Goal: Task Accomplishment & Management: Complete application form

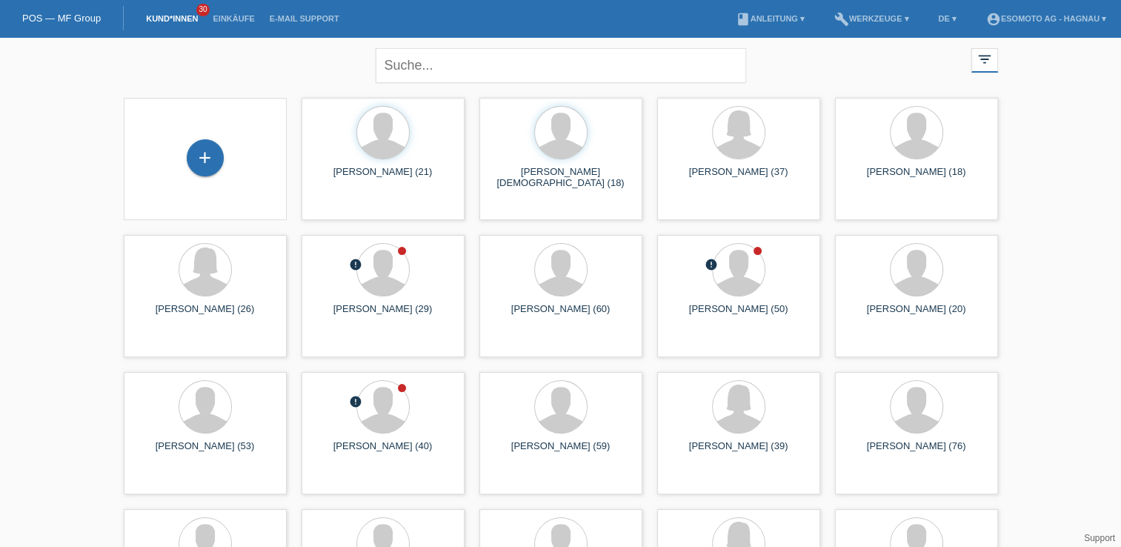
click at [236, 162] on div "+" at bounding box center [205, 158] width 139 height 39
click at [197, 155] on div "+" at bounding box center [205, 157] width 37 height 37
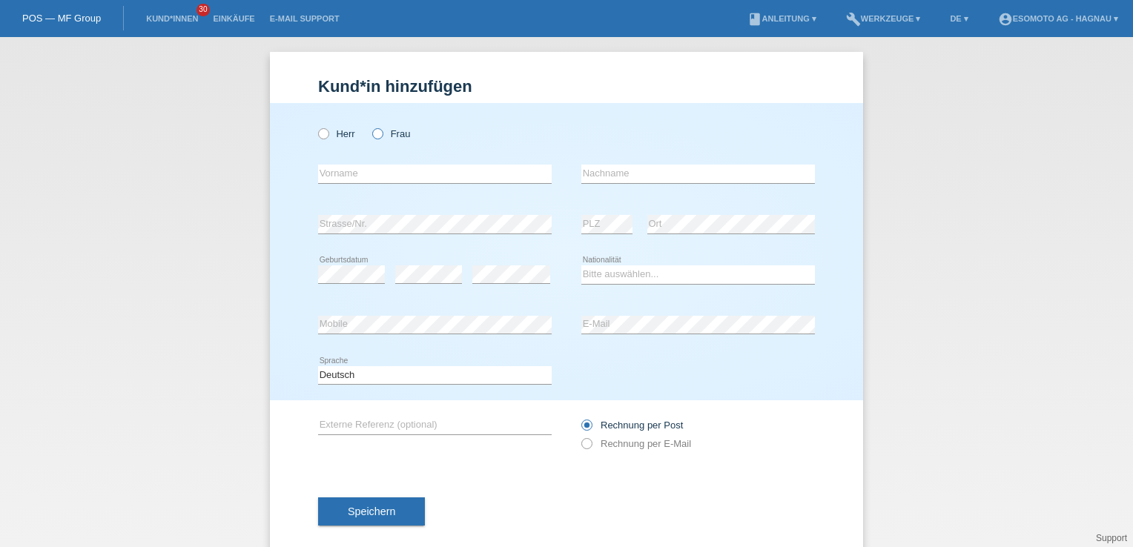
click at [380, 132] on label "Frau" at bounding box center [391, 133] width 38 height 11
click at [380, 132] on input "Frau" at bounding box center [377, 133] width 10 height 10
radio input "true"
click at [362, 174] on input "text" at bounding box center [434, 174] width 233 height 19
type input "R"
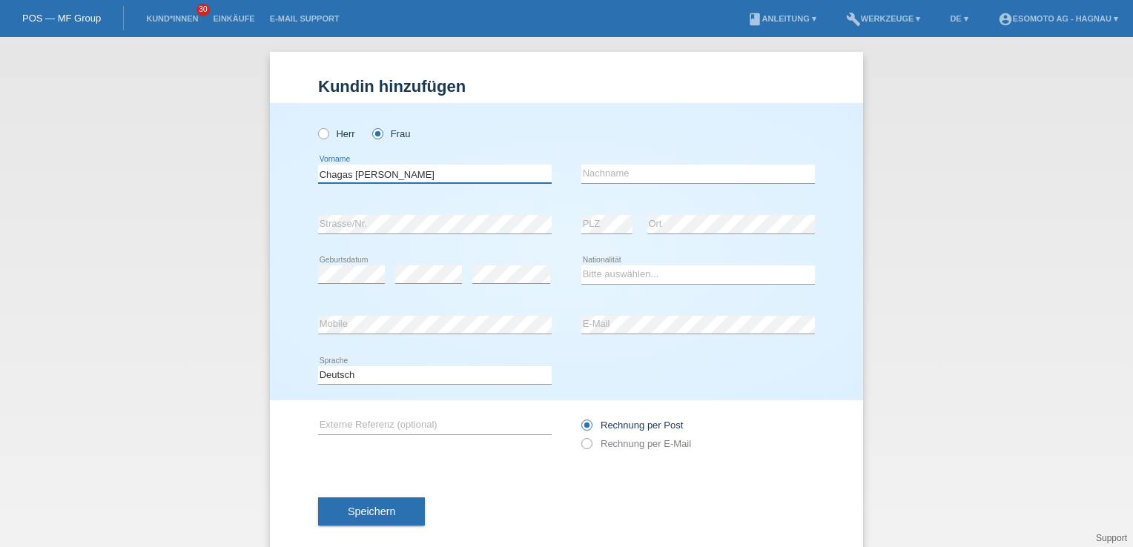
type input "Chagas [PERSON_NAME]"
type input "[PERSON_NAME]"
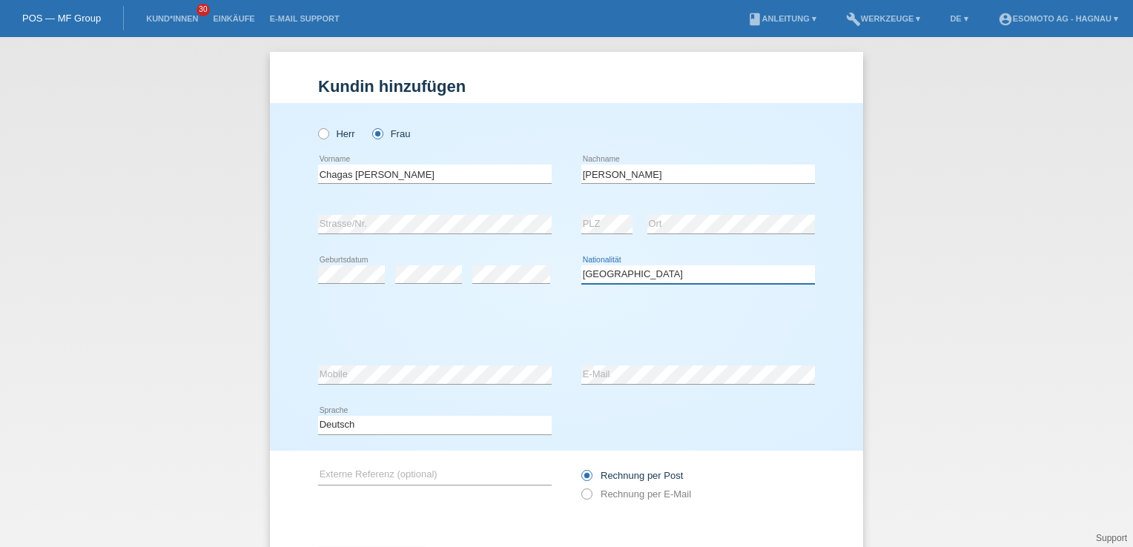
select select "BR"
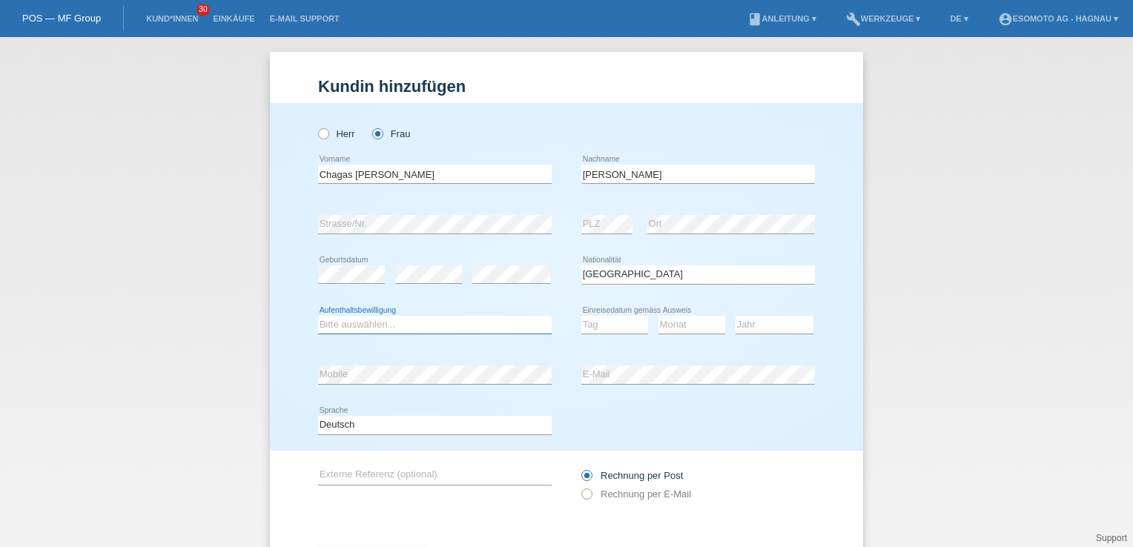
select select "C"
click at [590, 325] on select "Tag 01 02 03 04 05 06 07 08 09 10 11" at bounding box center [614, 325] width 67 height 18
select select "27"
click at [581, 316] on select "Tag 01 02 03 04 05 06 07 08 09 10 11" at bounding box center [614, 325] width 67 height 18
click at [674, 325] on select "Monat 01 02 03 04 05 06 07 08 09 10 11" at bounding box center [691, 325] width 67 height 18
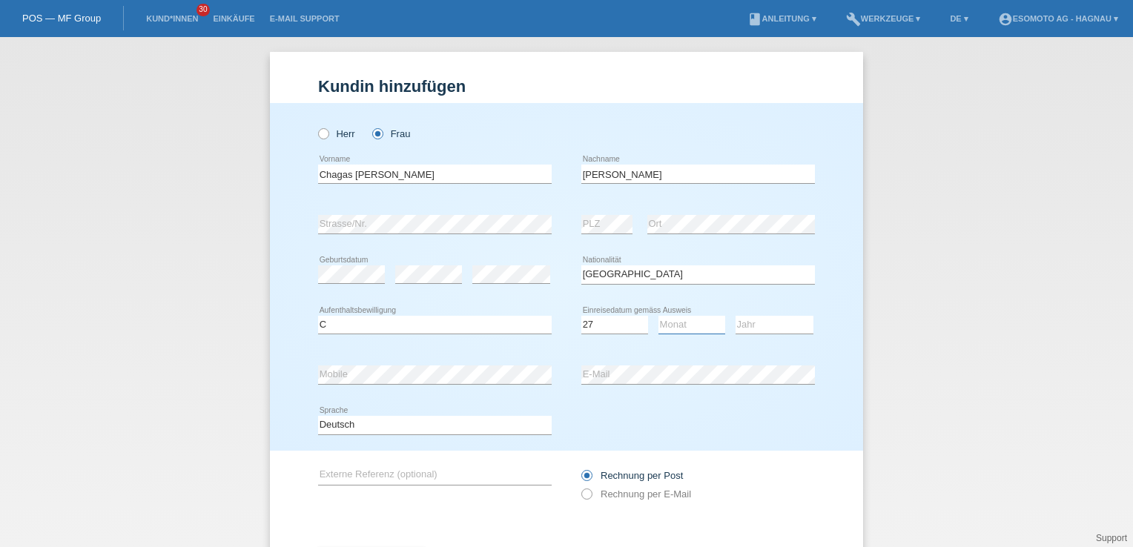
select select "04"
click at [658, 316] on select "Monat 01 02 03 04 05 06 07 08 09 10 11" at bounding box center [691, 325] width 67 height 18
click at [753, 322] on select "Jahr 2025 2024 2023 2022 2021 2020 2019 2018 2017 2016 2015 2014 2013 2012 2011…" at bounding box center [774, 325] width 78 height 18
select select "2007"
click at [735, 316] on select "Jahr 2025 2024 2023 2022 2021 2020 2019 2018 2017 2016 2015 2014 2013 2012 2011…" at bounding box center [774, 325] width 78 height 18
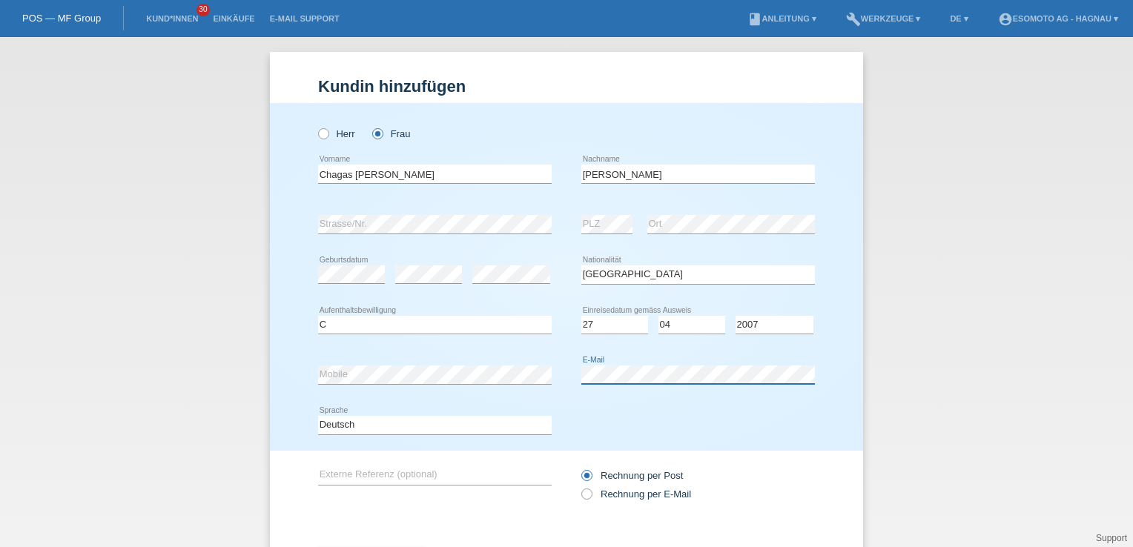
scroll to position [71, 0]
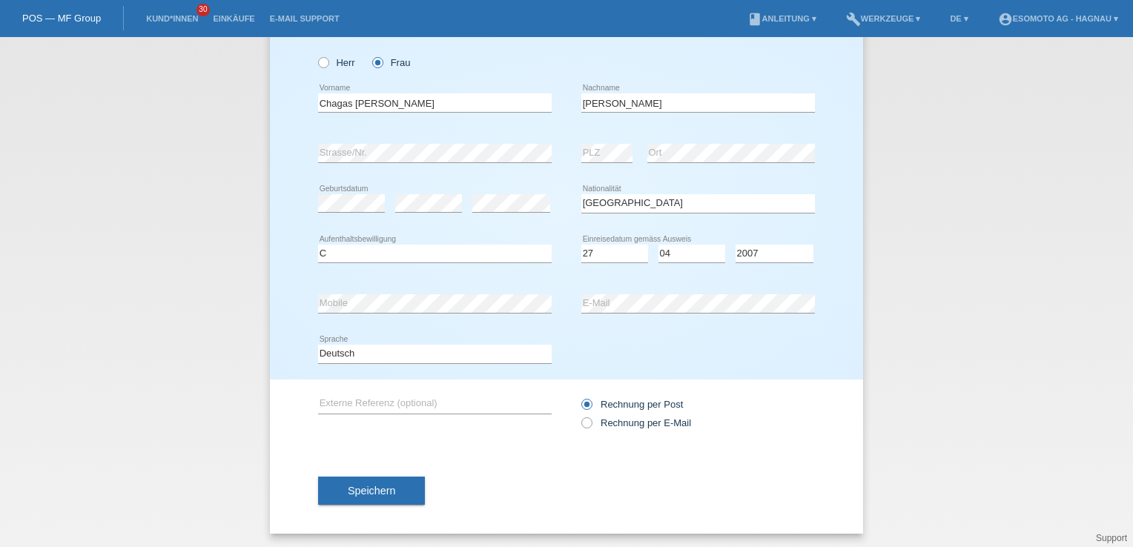
click at [388, 485] on button "Speichern" at bounding box center [371, 491] width 107 height 28
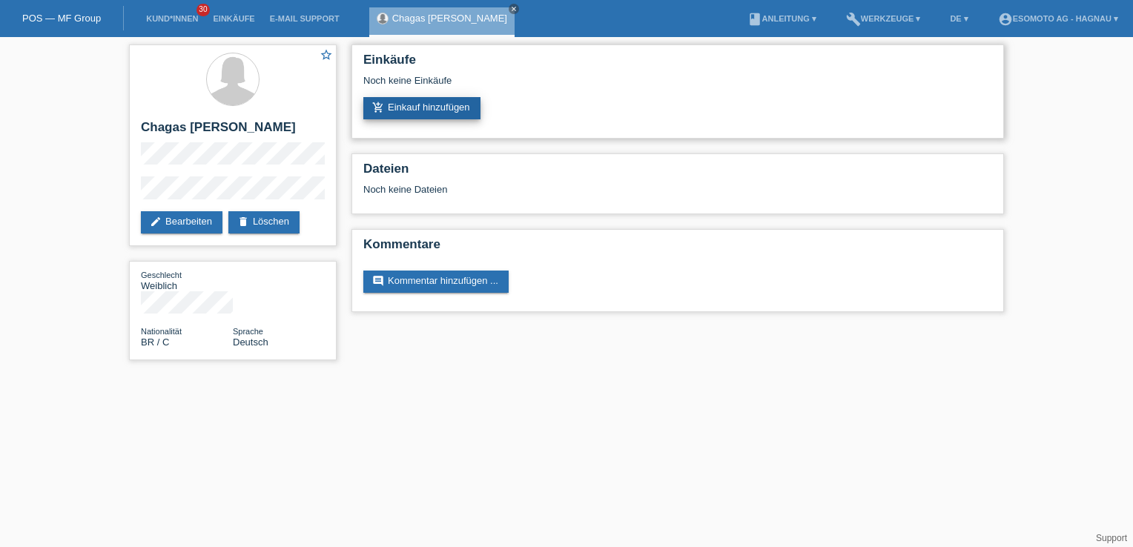
click at [424, 105] on link "add_shopping_cart Einkauf hinzufügen" at bounding box center [421, 108] width 117 height 22
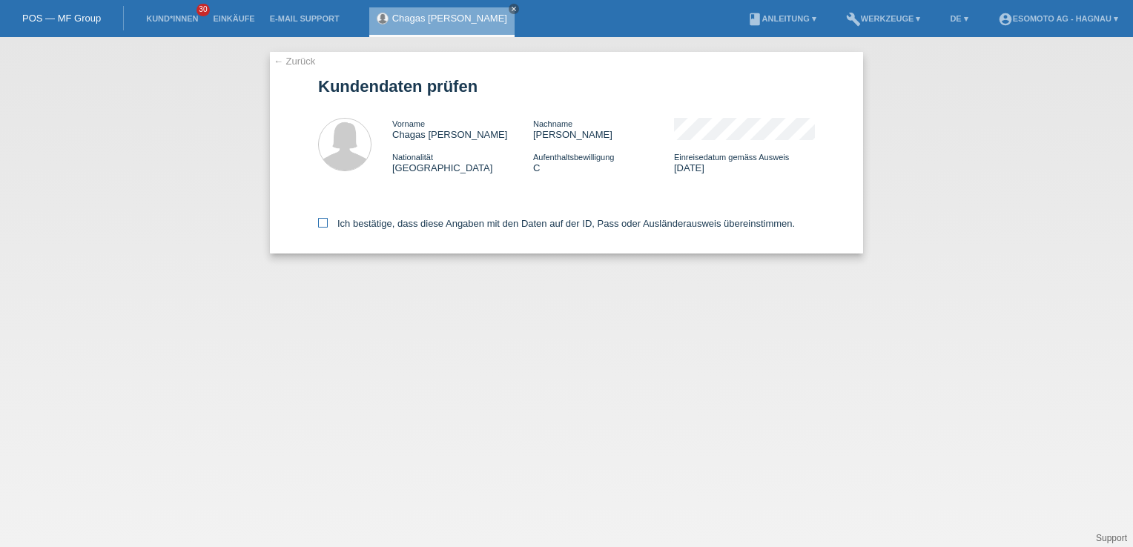
click at [319, 225] on icon at bounding box center [323, 223] width 10 height 10
click at [319, 225] on input "Ich bestätige, dass diese Angaben mit den Daten auf der ID, Pass oder Ausländer…" at bounding box center [323, 223] width 10 height 10
checkbox input "true"
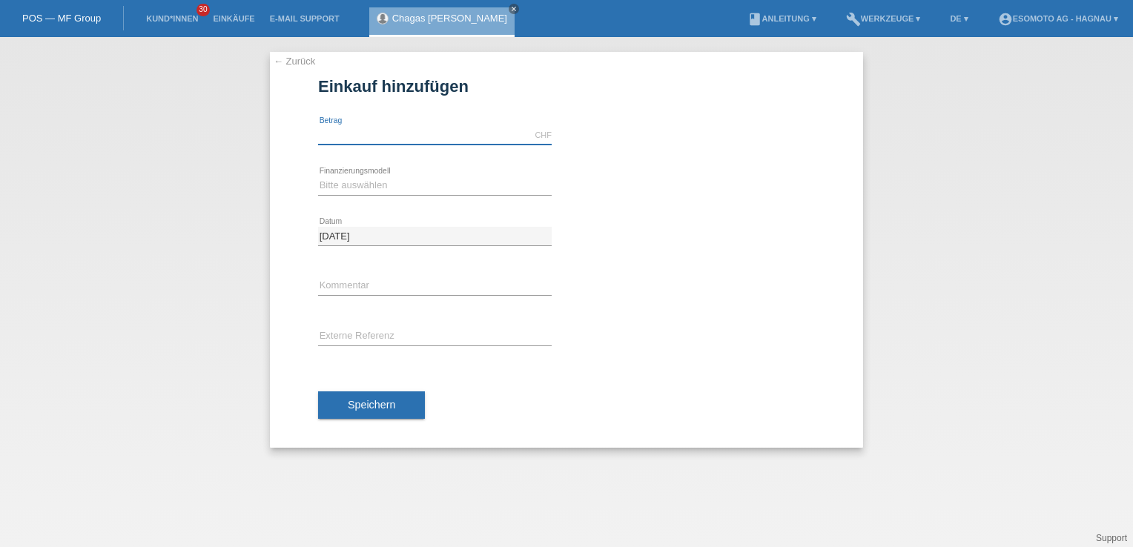
click at [391, 135] on input "text" at bounding box center [434, 135] width 233 height 19
click at [400, 132] on input "text" at bounding box center [434, 135] width 233 height 19
type input "5"
type input "4961.00"
click at [334, 183] on select "Bitte auswählen Fixe Raten Kauf auf Rechnung mit Teilzahlungsoption" at bounding box center [434, 185] width 233 height 18
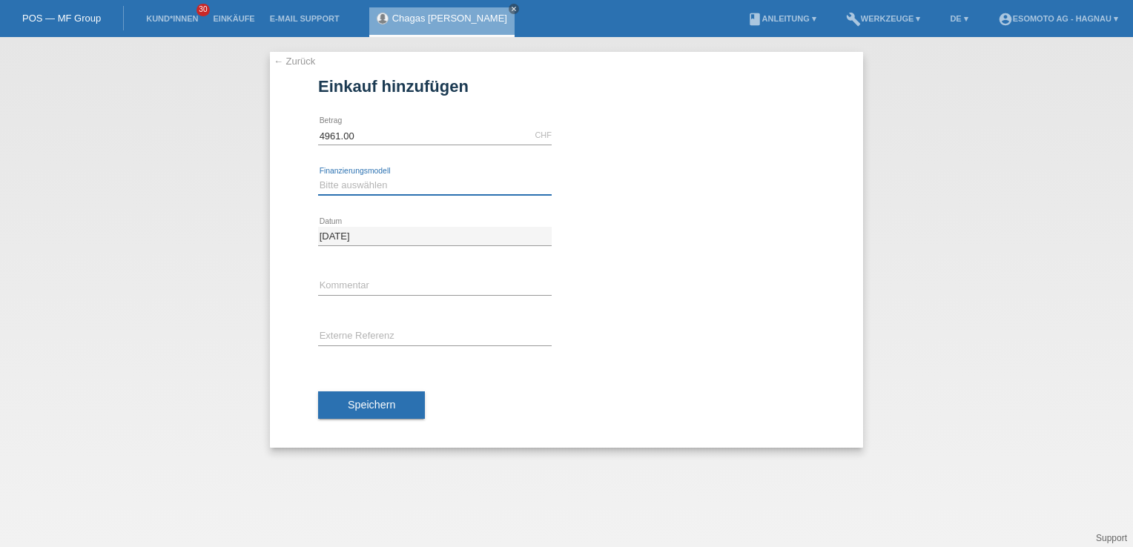
select select "69"
click at [318, 176] on select "Bitte auswählen Fixe Raten Kauf auf Rechnung mit Teilzahlungsoption" at bounding box center [434, 185] width 233 height 18
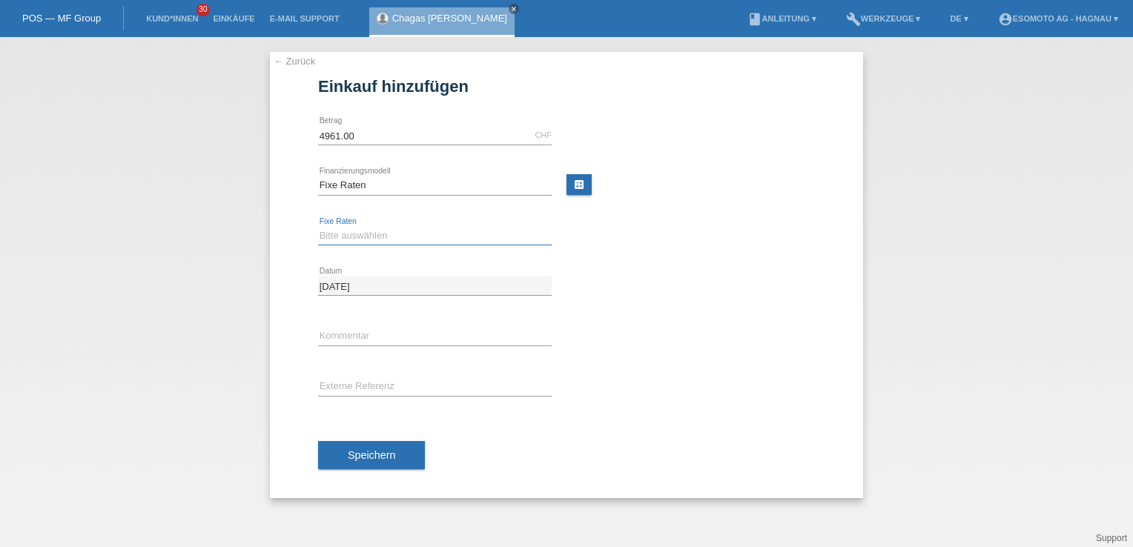
click at [340, 234] on select "Bitte auswählen 12 Raten 24 Raten 36 Raten 48 Raten" at bounding box center [434, 236] width 233 height 18
select select "139"
click at [318, 227] on select "Bitte auswählen 12 Raten 24 Raten 36 Raten 48 Raten" at bounding box center [434, 236] width 233 height 18
click at [371, 450] on span "Speichern" at bounding box center [371, 455] width 47 height 12
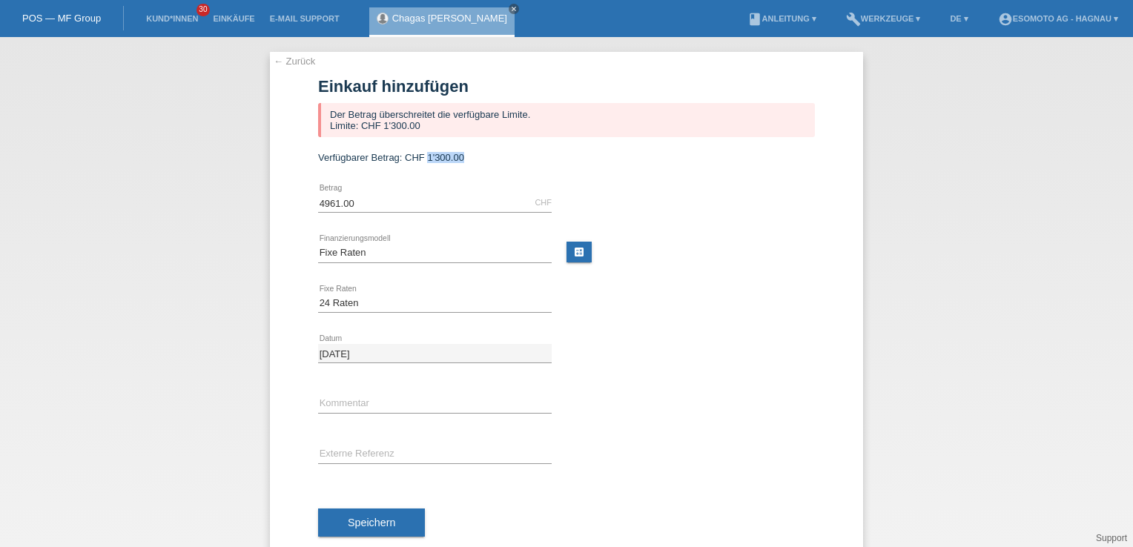
drag, startPoint x: 471, startPoint y: 159, endPoint x: 422, endPoint y: 159, distance: 49.7
click at [422, 159] on div "Verfügbarer Betrag: CHF 1'300.00" at bounding box center [566, 157] width 497 height 11
drag, startPoint x: 422, startPoint y: 159, endPoint x: 591, endPoint y: 155, distance: 169.8
click at [591, 155] on div "Verfügbarer Betrag: CHF 1'300.00" at bounding box center [566, 157] width 497 height 11
click at [72, 17] on link "POS — MF Group" at bounding box center [61, 18] width 79 height 11
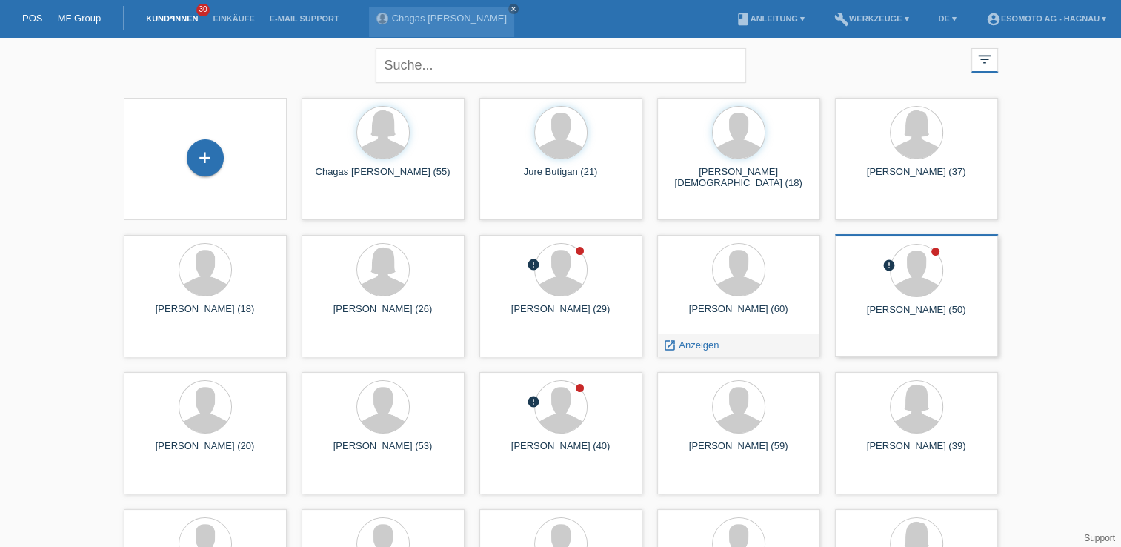
scroll to position [74, 0]
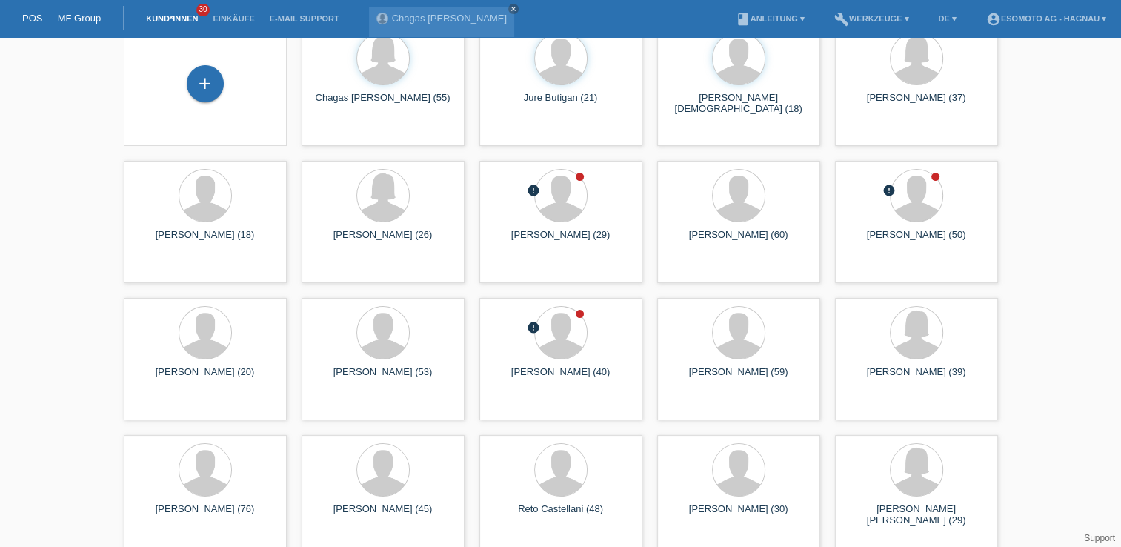
click at [171, 17] on link "Kund*innen" at bounding box center [172, 18] width 67 height 9
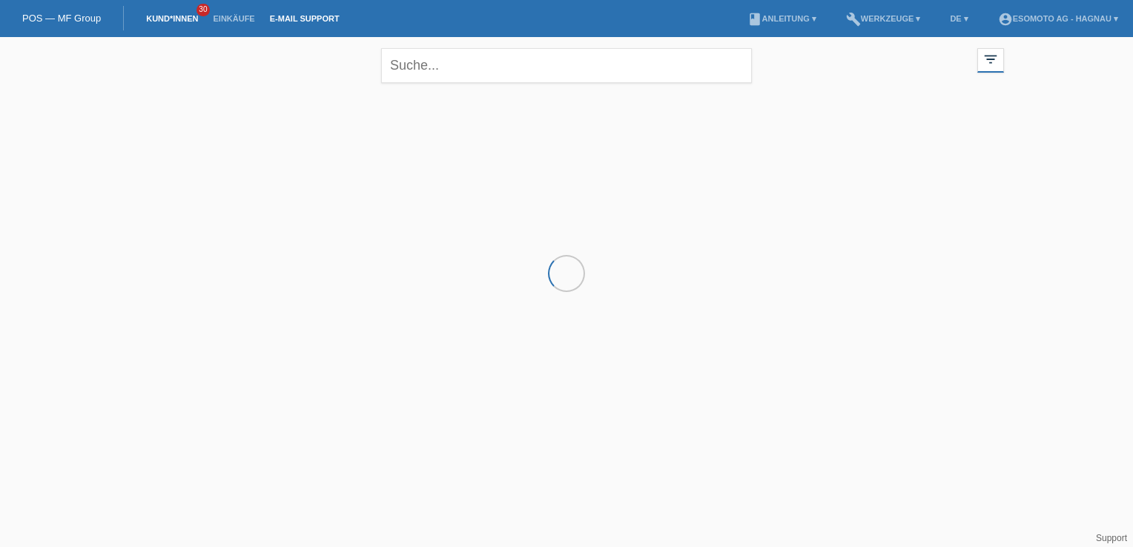
click at [302, 17] on link "E-Mail Support" at bounding box center [304, 18] width 84 height 9
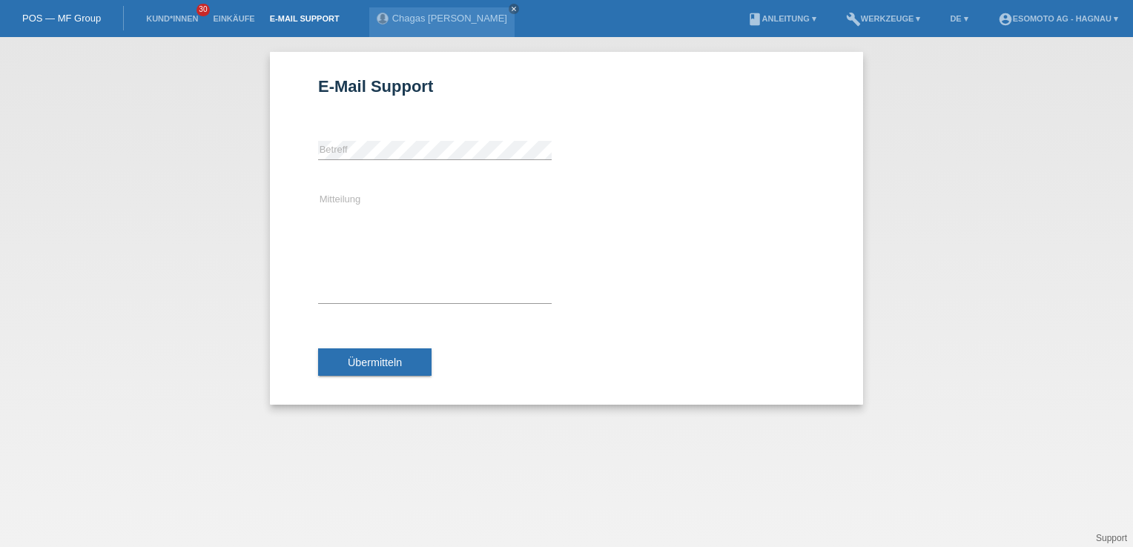
click at [70, 18] on link "POS — MF Group" at bounding box center [61, 18] width 79 height 11
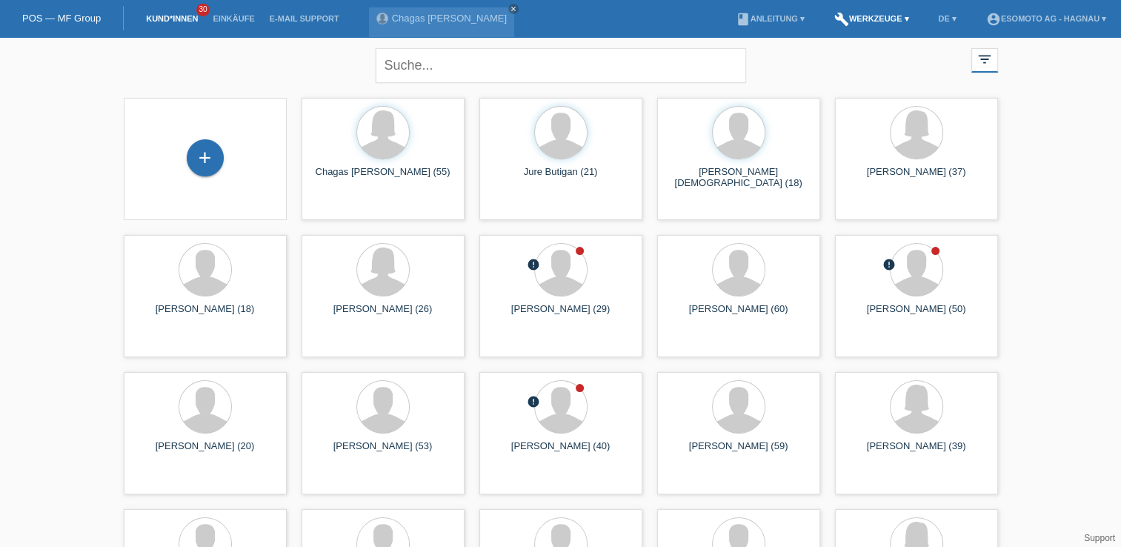
click at [895, 19] on link "build Werkzeuge ▾" at bounding box center [872, 18] width 90 height 9
click at [738, 18] on link "book Anleitung ▾" at bounding box center [771, 18] width 84 height 9
